Goal: Check status: Check status

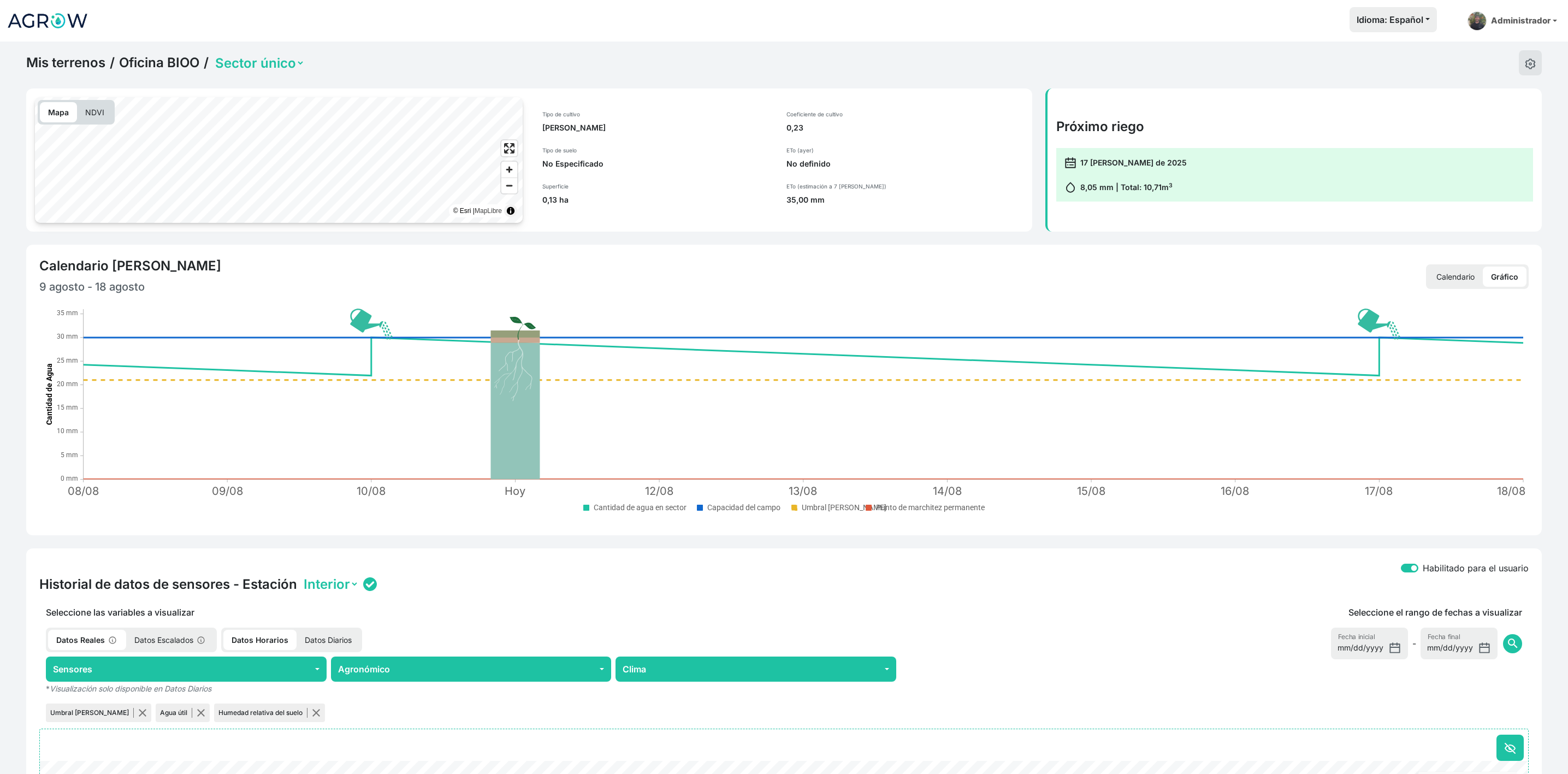
click at [184, 67] on link "Oficina BIOO" at bounding box center [159, 62] width 80 height 17
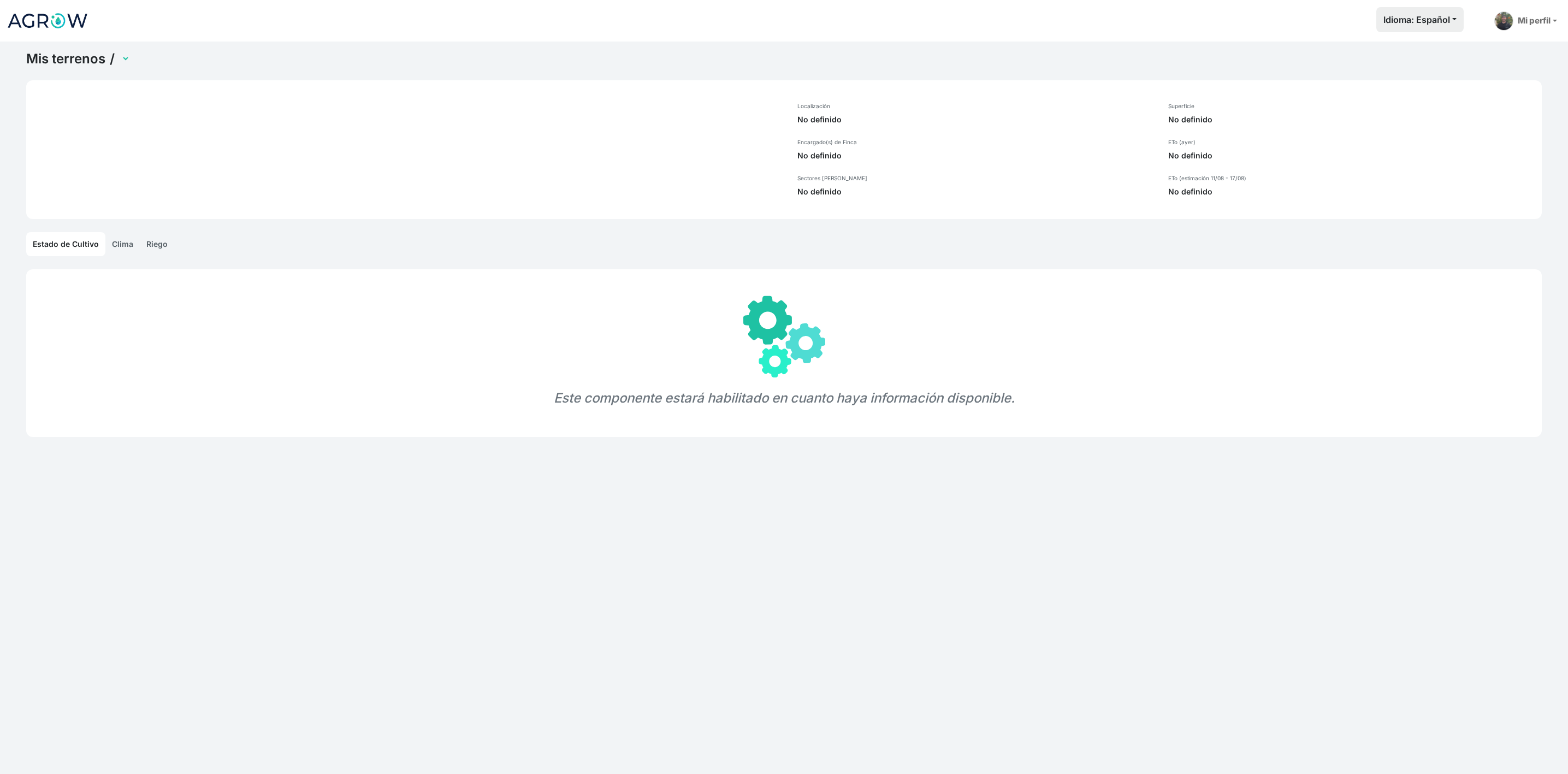
select select "1305"
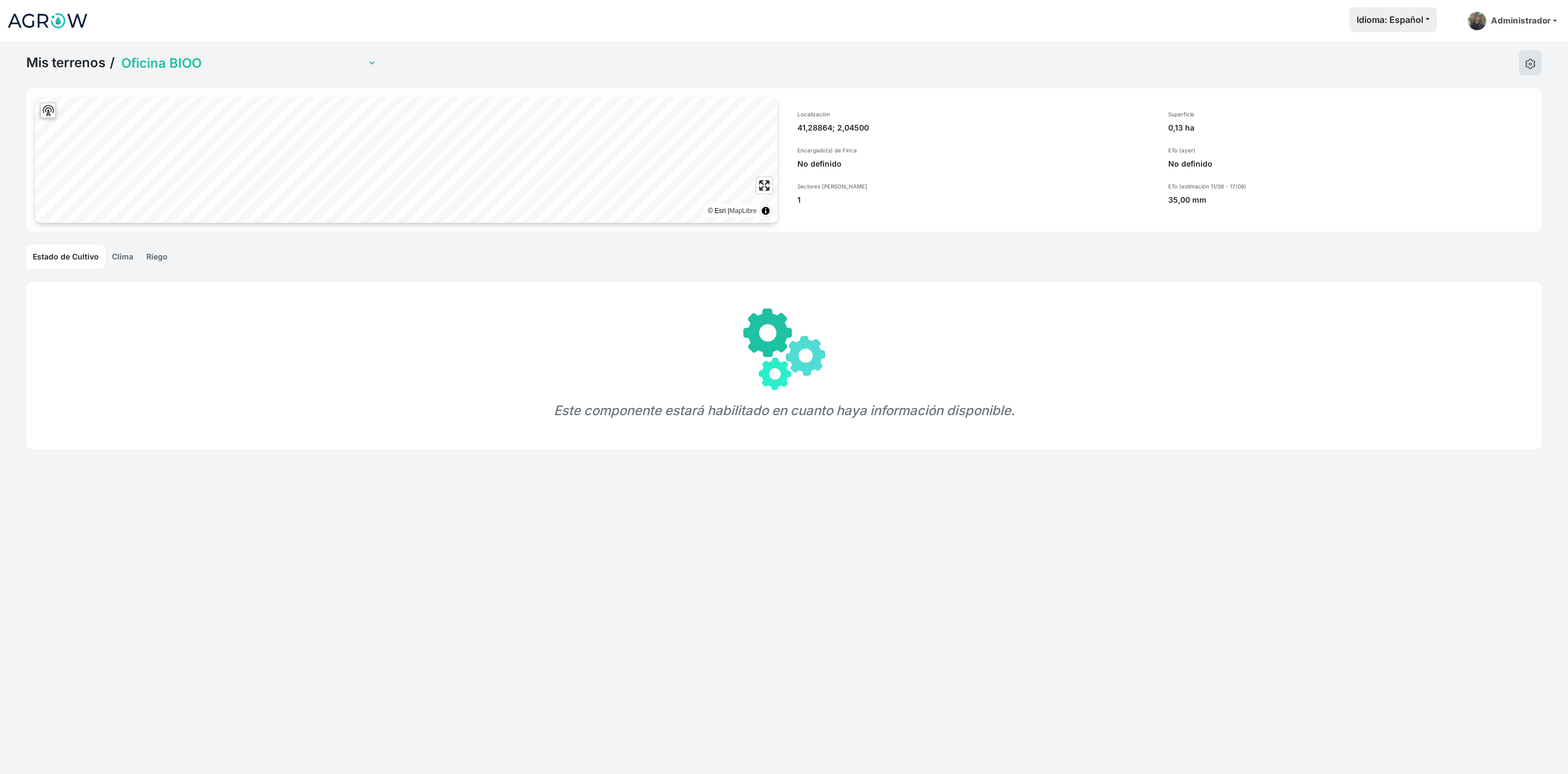
click at [122, 257] on link "Clima" at bounding box center [122, 256] width 34 height 24
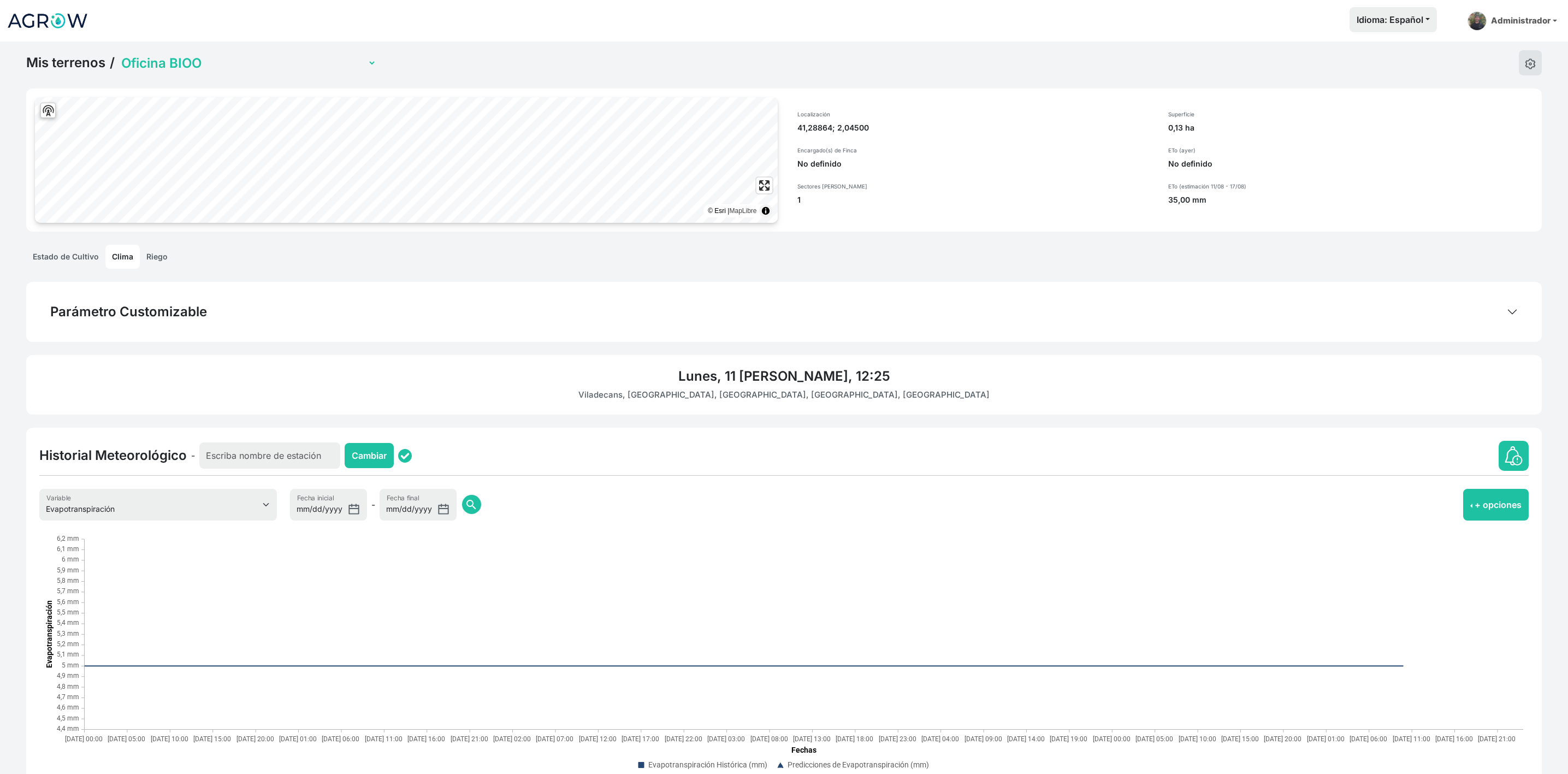
scroll to position [41, 0]
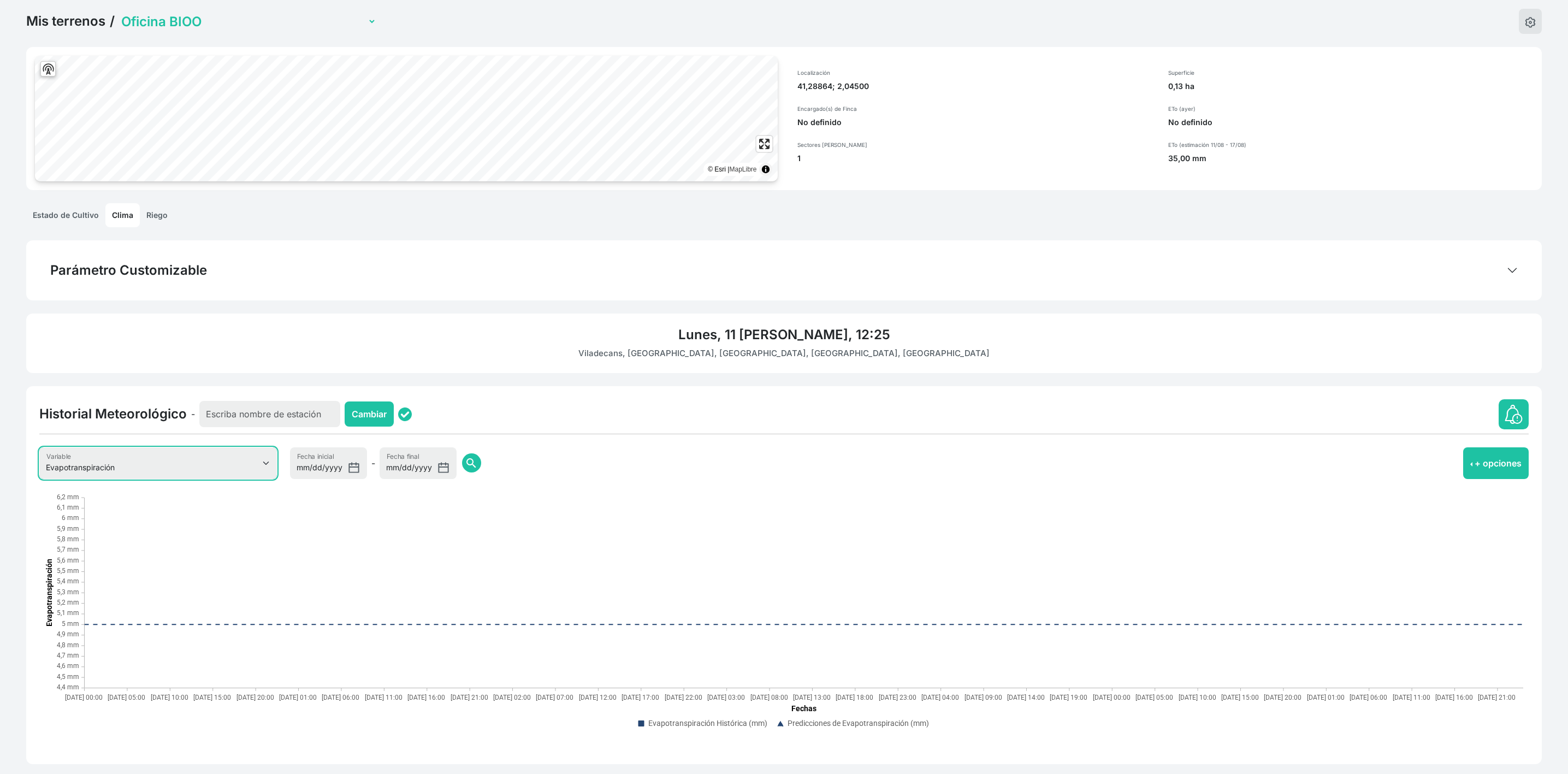
click at [200, 471] on select "Evapotranspiración Temperatura Humedad Relativa Velocidad del viento Precipitac…" at bounding box center [158, 463] width 238 height 31
click at [39, 447] on select "Evapotranspiración Temperatura Humedad Relativa Velocidad del viento Precipitac…" at bounding box center [158, 463] width 238 height 31
click at [236, 484] on div "Historial Meteorológico - Cambiar Evapotranspiración Temperatura Humedad Relati…" at bounding box center [784, 575] width 1516 height 378
click at [238, 474] on select "Evapotranspiración Temperatura Humedad Relativa Velocidad del viento Precipitac…" at bounding box center [158, 463] width 238 height 31
select select "6"
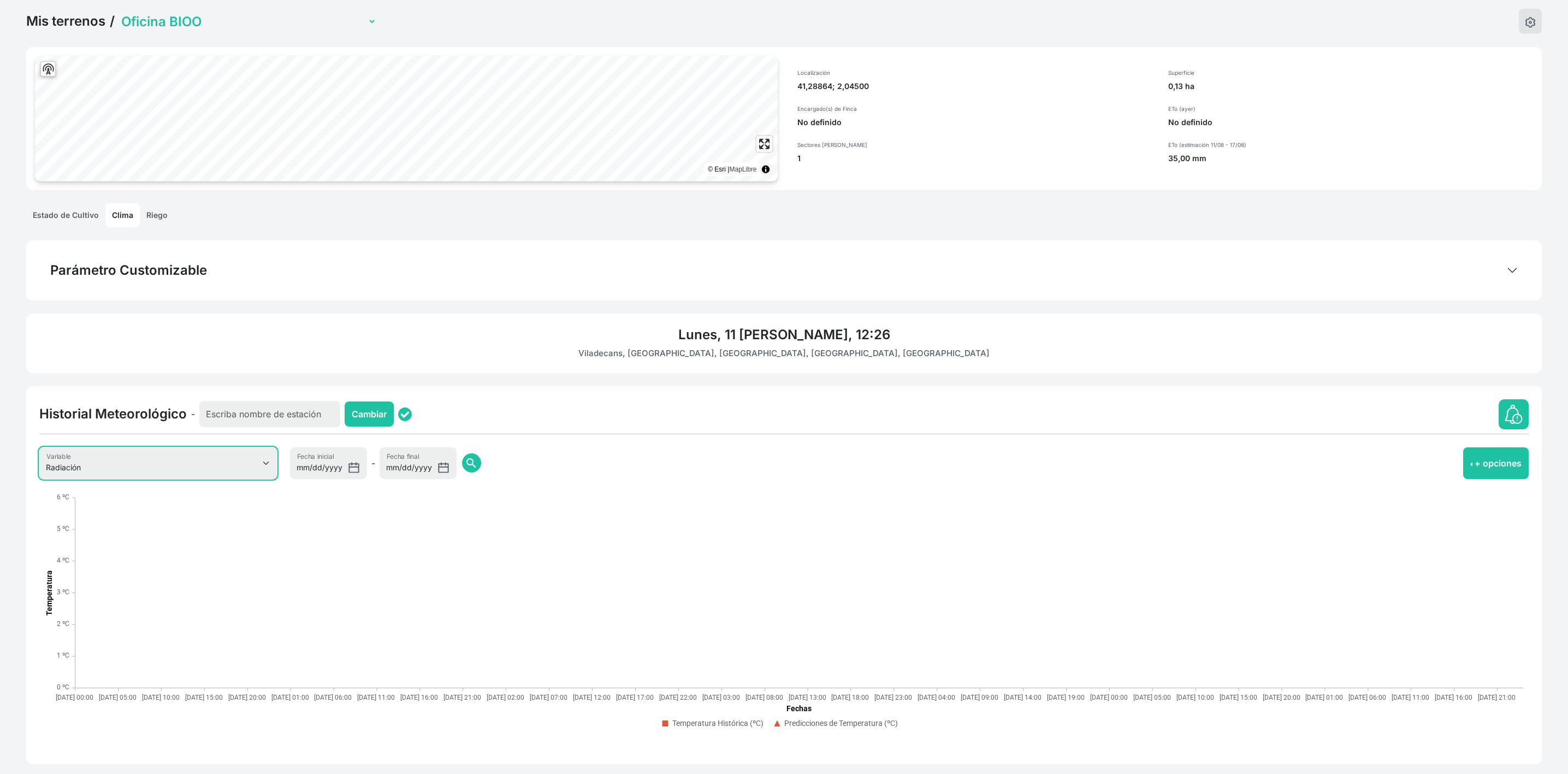
click at [39, 447] on select "Evapotranspiración Temperatura Humedad Relativa Velocidad del viento Precipitac…" at bounding box center [158, 463] width 238 height 31
click at [242, 471] on select "Evapotranspiración Temperatura Humedad Relativa Velocidad del viento Precipitac…" at bounding box center [158, 463] width 238 height 31
click at [629, 439] on div "Historial Meteorológico - Cambiar Evapotranspiración Temperatura Humedad Relati…" at bounding box center [784, 575] width 1516 height 378
click at [69, 213] on link "Estado de Cultivo" at bounding box center [66, 214] width 80 height 24
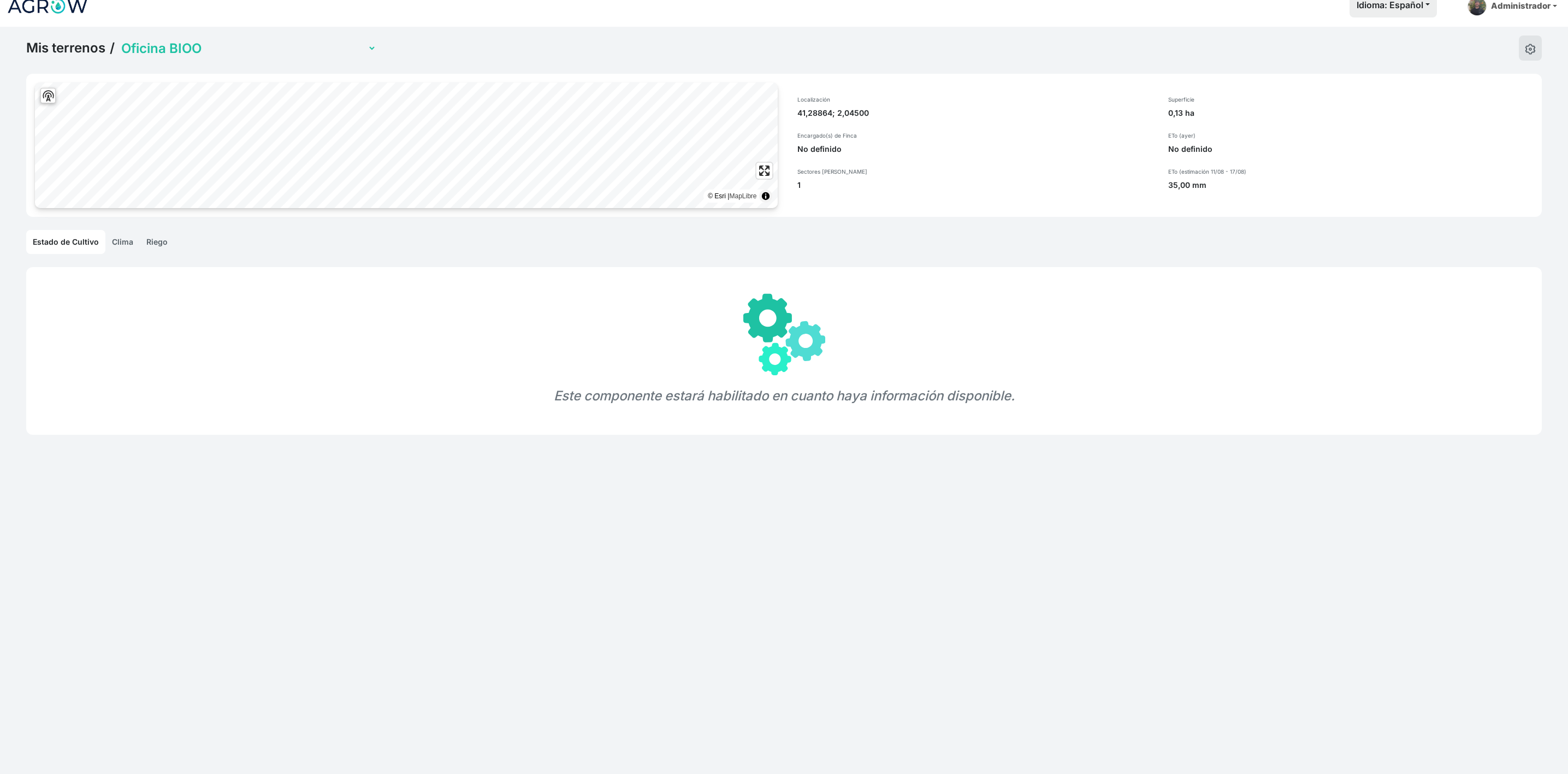
scroll to position [0, 0]
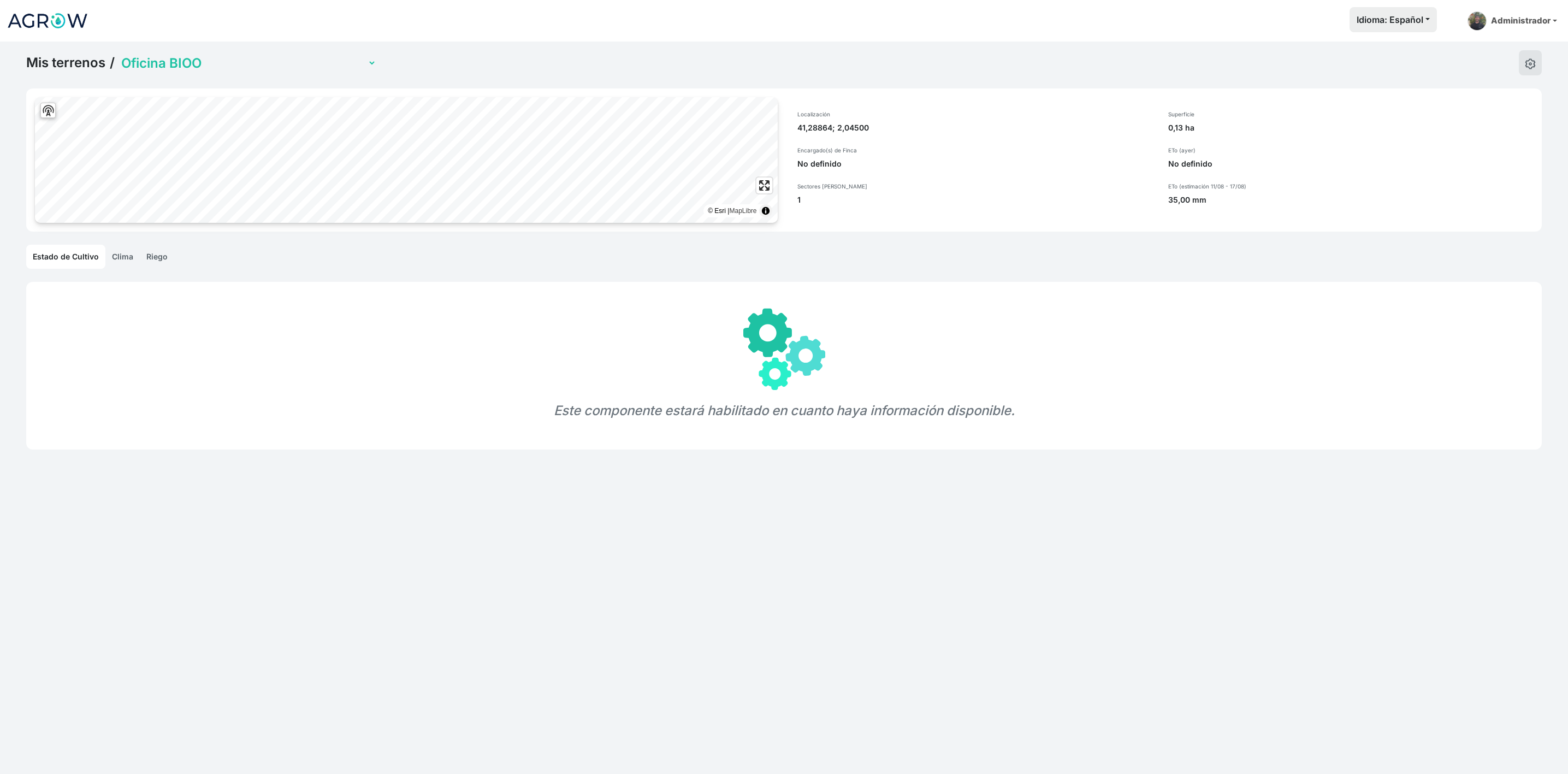
click at [118, 256] on link "Clima" at bounding box center [122, 256] width 34 height 24
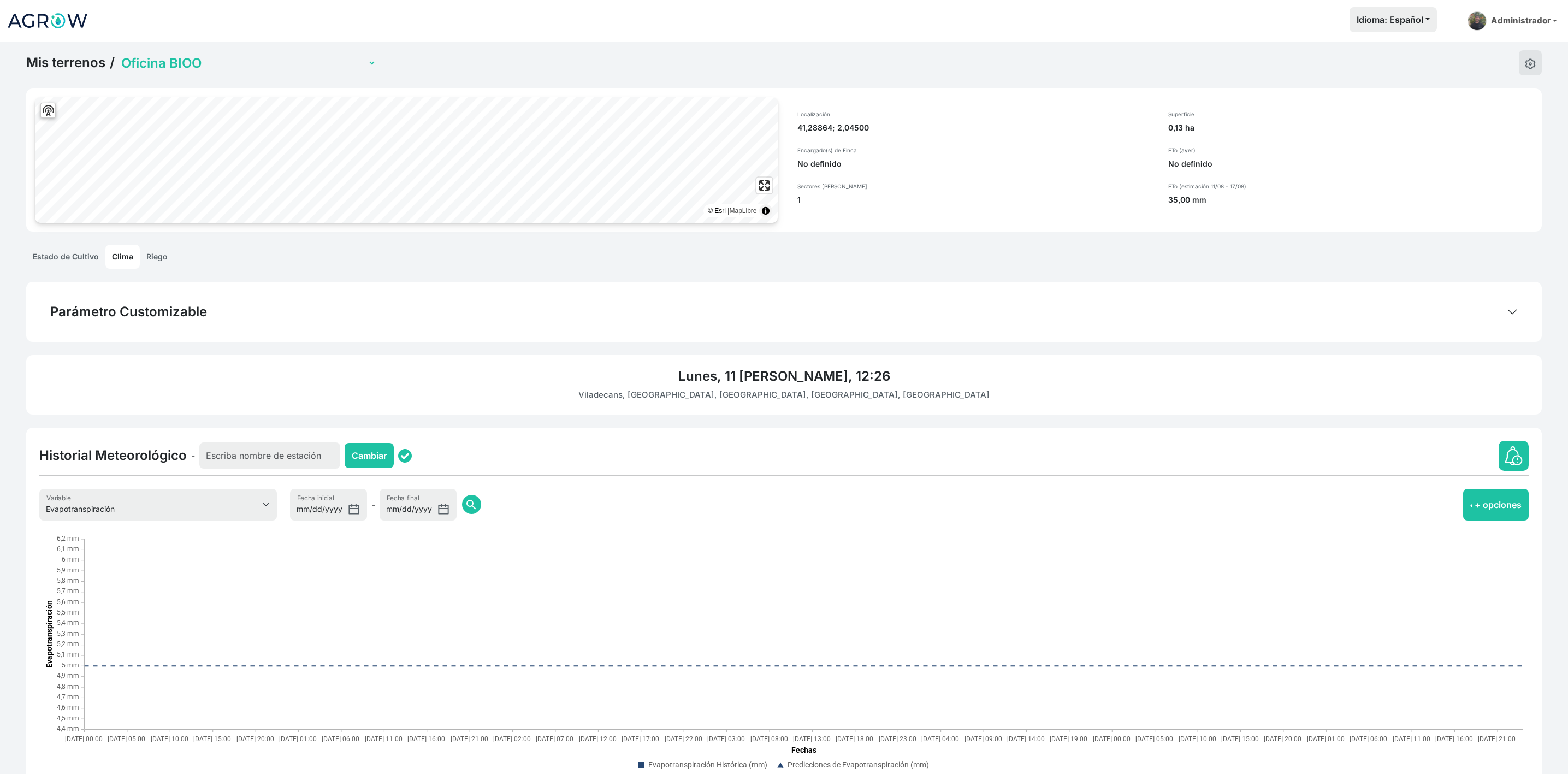
click at [157, 264] on link "Riego" at bounding box center [157, 256] width 34 height 24
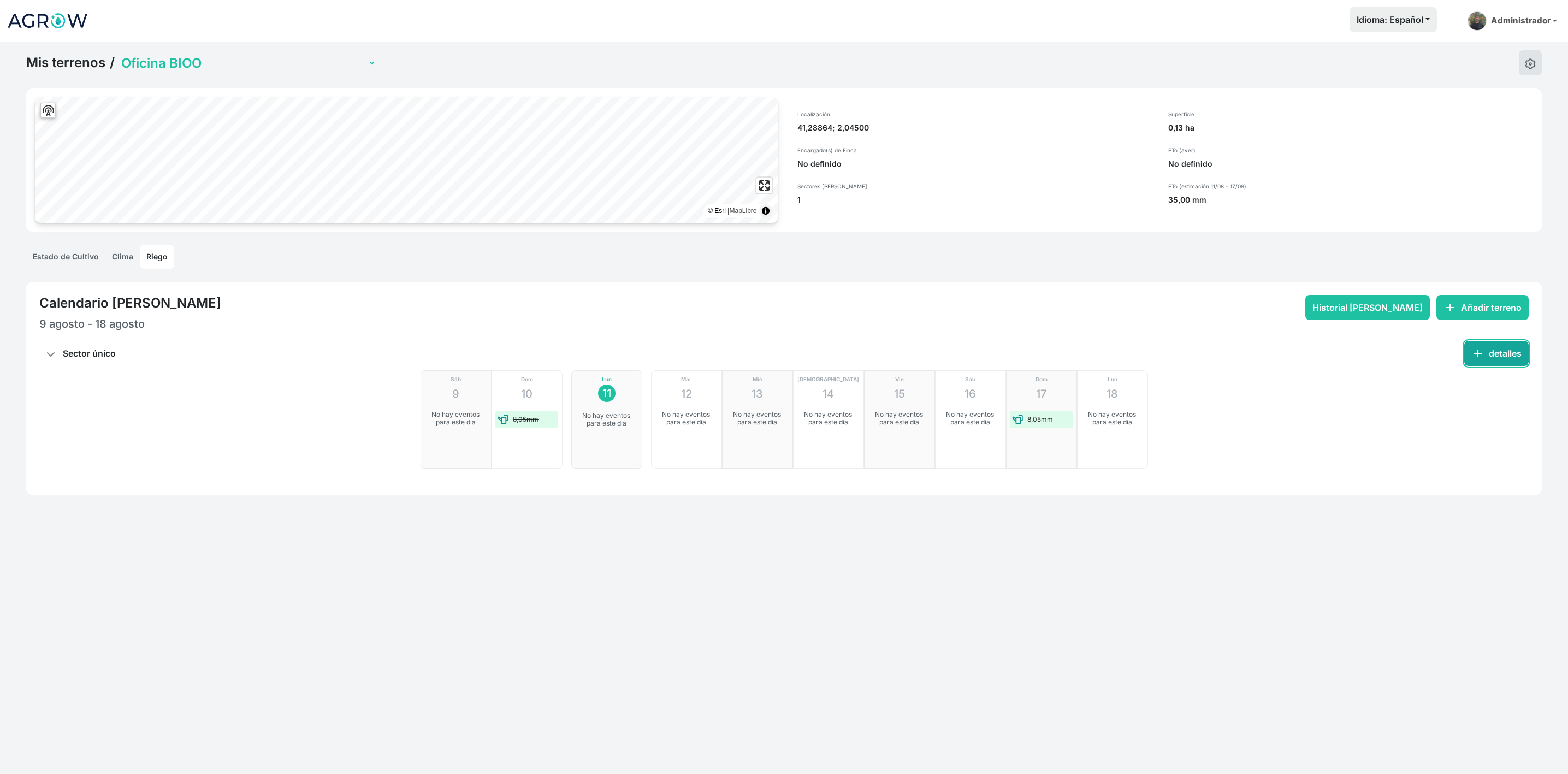
click at [1480, 351] on span "add" at bounding box center [1477, 353] width 13 height 13
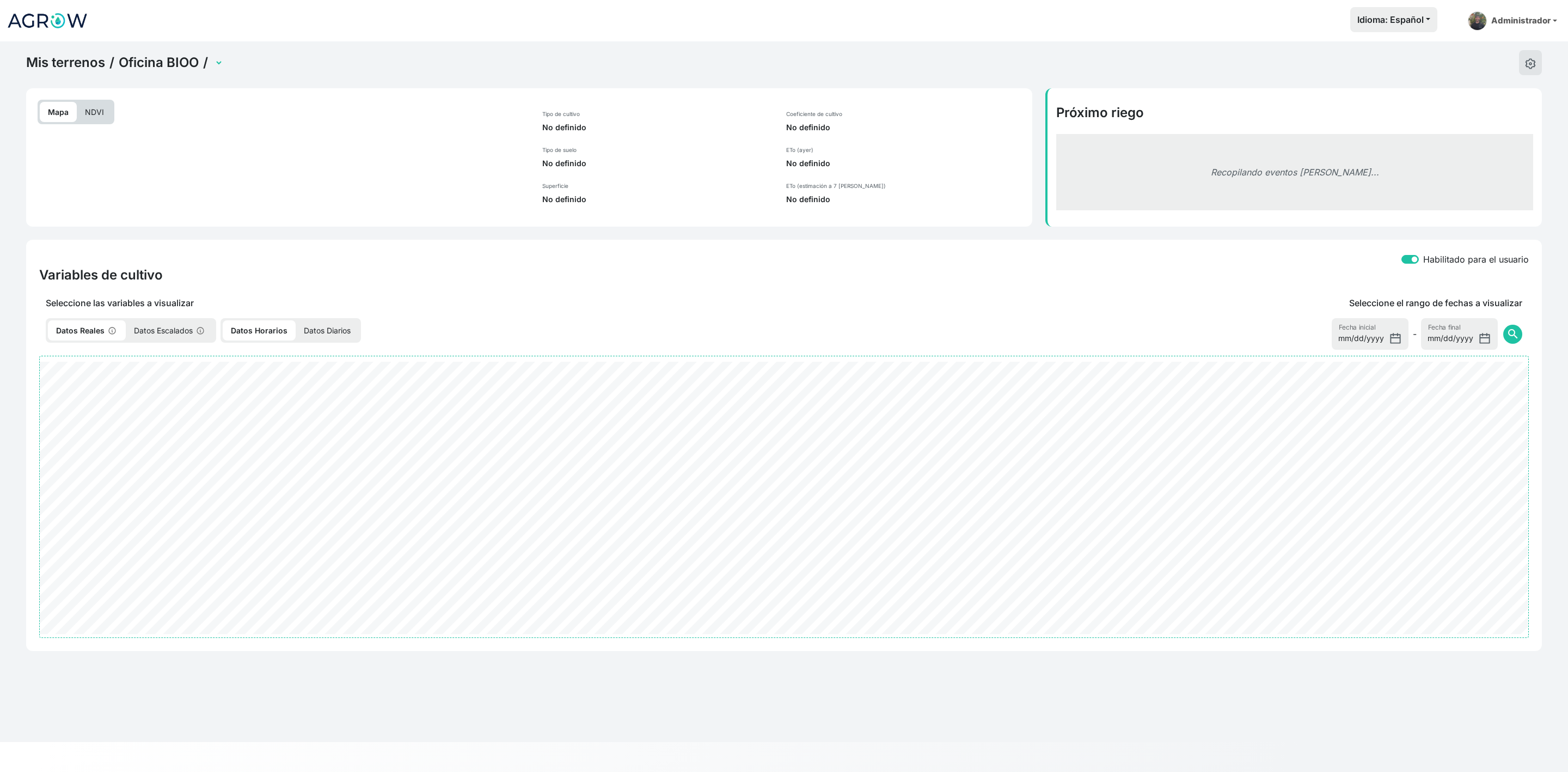
select select "2701"
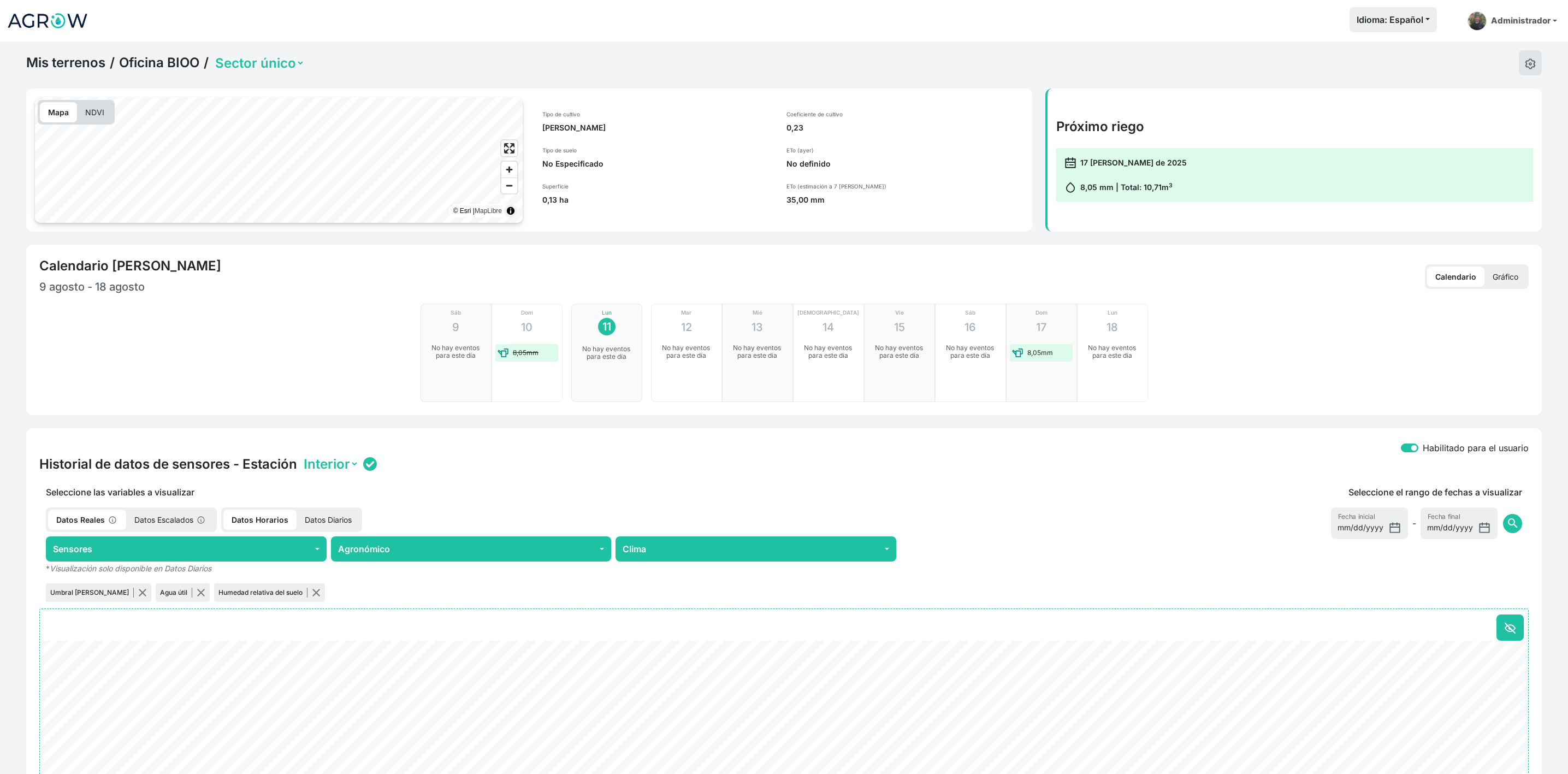
click at [1502, 280] on p "Gráfico" at bounding box center [1505, 276] width 42 height 20
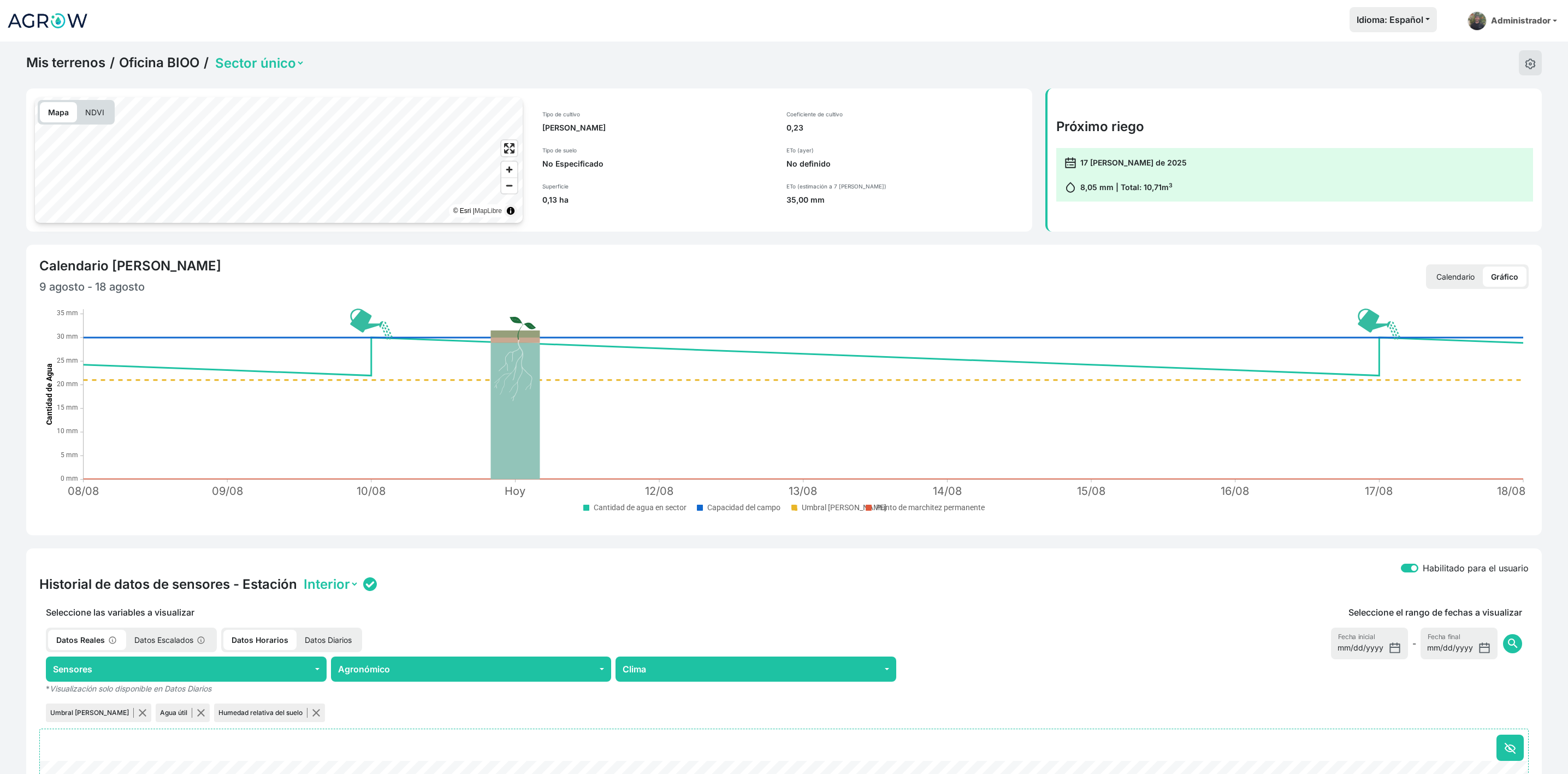
drag, startPoint x: 1035, startPoint y: 159, endPoint x: 1030, endPoint y: 122, distance: 37.3
click at [1052, 217] on div "Mapa NDVI © Esri | MapLibre Tipo de cultivo [PERSON_NAME] Tipo de suelo No Espe…" at bounding box center [784, 160] width 1529 height 143
click at [1030, 112] on div "Mapa NDVI © Esri | MapLibre Tipo de cultivo [PERSON_NAME] Tipo de suelo No Espe…" at bounding box center [529, 160] width 1006 height 143
drag, startPoint x: 1007, startPoint y: 71, endPoint x: 1107, endPoint y: 78, distance: 100.2
click at [1107, 78] on div "Mis terrenos / Oficina BIOO / Sector único Mapa NDVI © Esri | MapLibre Tipo de …" at bounding box center [784, 592] width 1568 height 1103
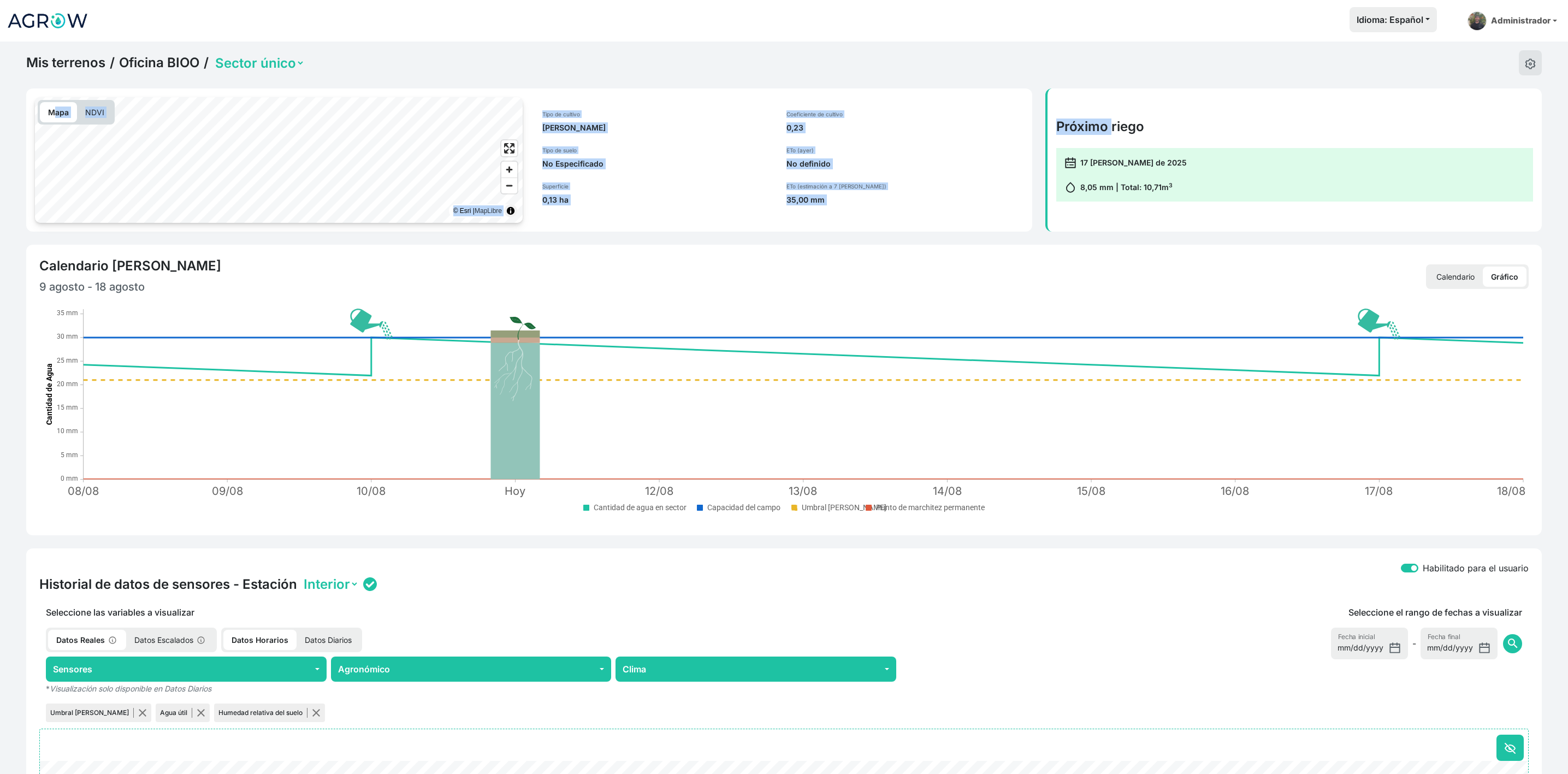
click at [990, 345] on rect ". Syncfusion interactive chart." at bounding box center [804, 394] width 1440 height 171
click at [754, 221] on div "Tipo de cultivo [PERSON_NAME] Tipo de suelo No Especificado Superficie 0,13 ha …" at bounding box center [779, 160] width 501 height 126
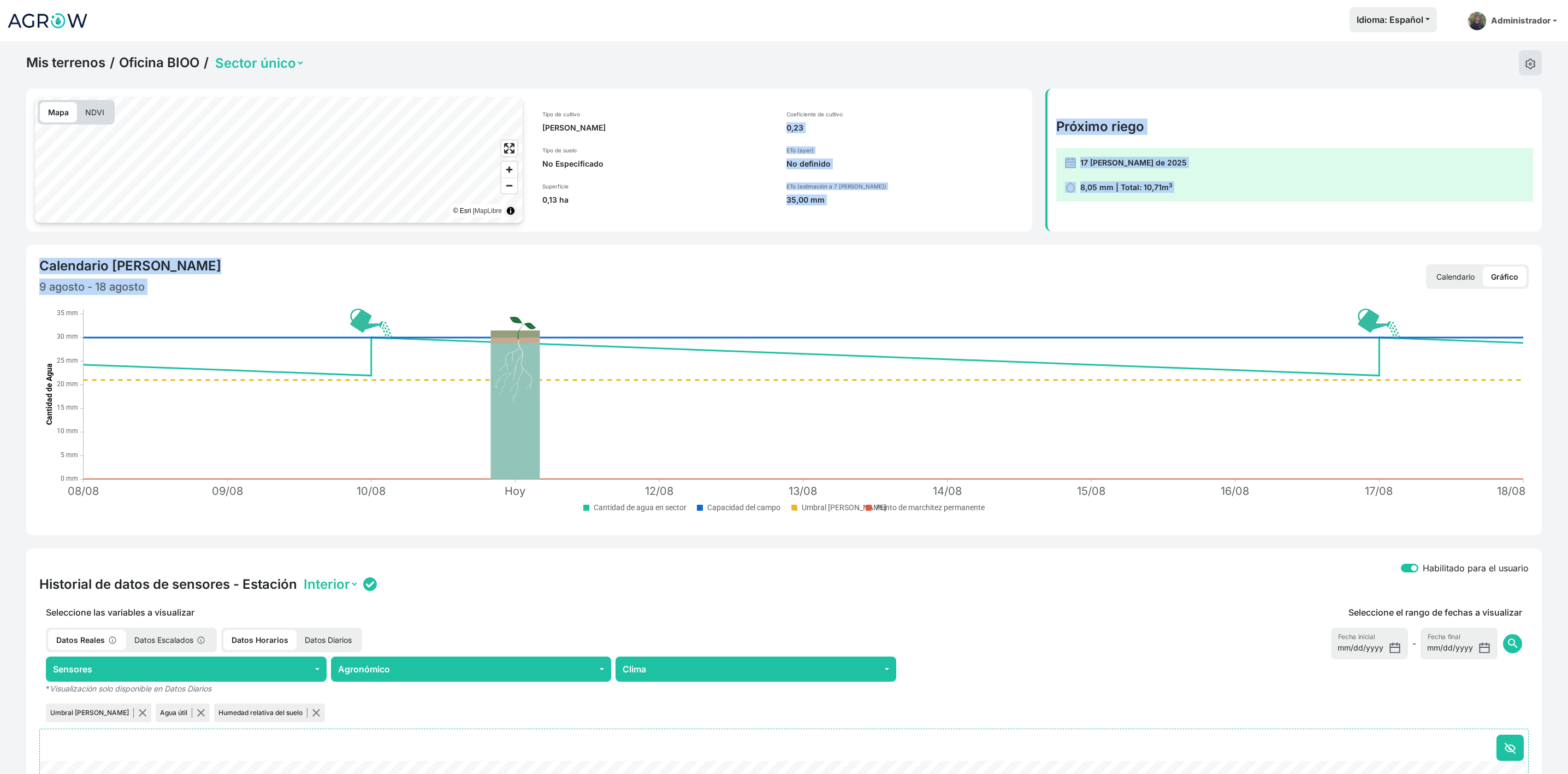
drag, startPoint x: 1033, startPoint y: 87, endPoint x: 1048, endPoint y: 259, distance: 172.7
click at [1054, 285] on div "Mis terrenos / Oficina BIOO / Sector único Mapa NDVI © Esri | MapLibre Tipo de …" at bounding box center [784, 592] width 1568 height 1103
click at [1042, 148] on div "Próximo riego 17 [PERSON_NAME] de 2025 8,05 mm | Total: 10,71 m 3" at bounding box center [1293, 160] width 510 height 143
click at [1032, 89] on div "Mapa NDVI © Esri | MapLibre Tipo de cultivo [PERSON_NAME] Tipo de suelo No Espe…" at bounding box center [528, 160] width 1019 height 143
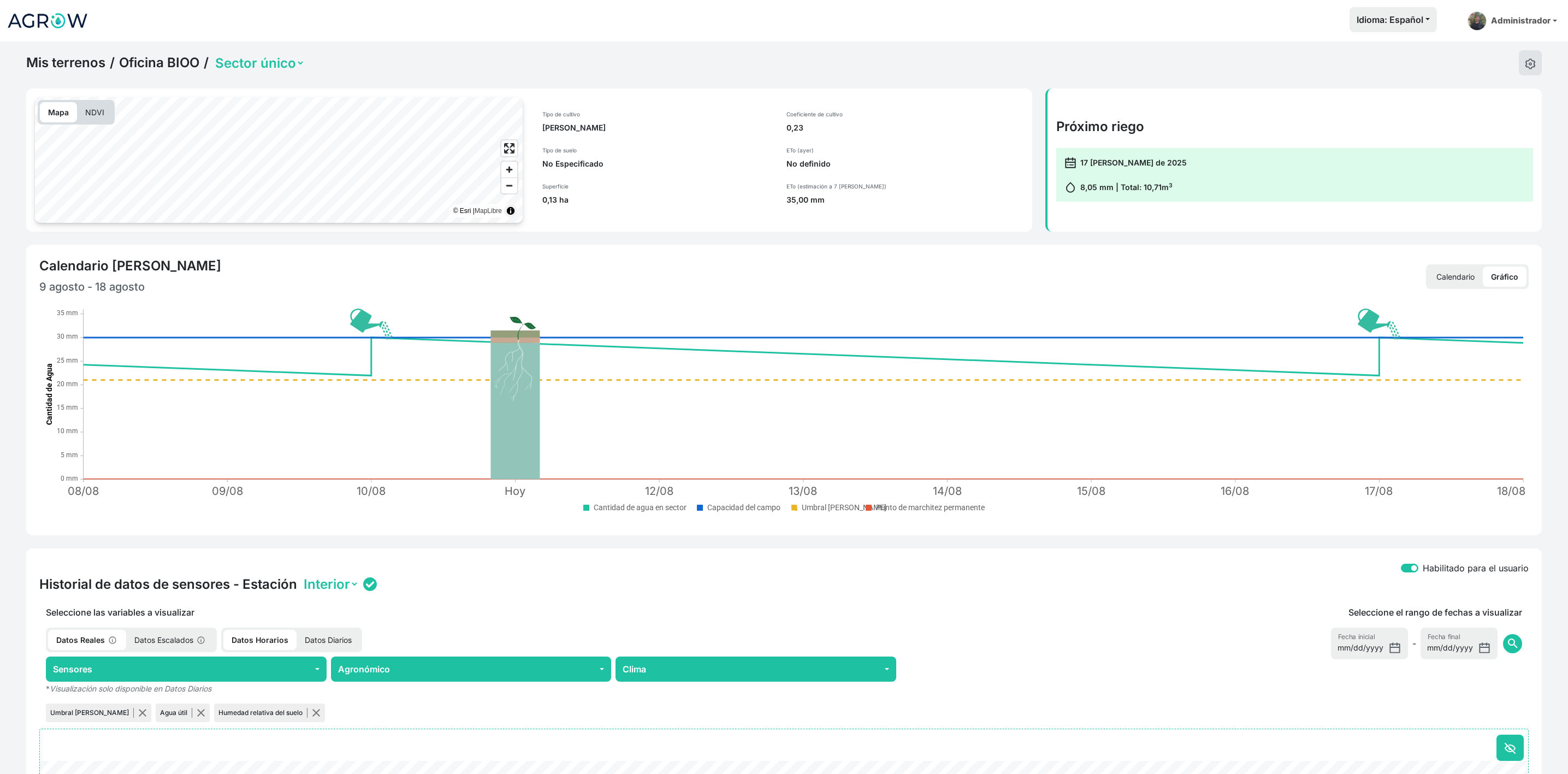
click at [1032, 89] on div "Mapa NDVI © Esri | MapLibre Tipo de cultivo [PERSON_NAME] Tipo de suelo No Espe…" at bounding box center [528, 160] width 1019 height 143
